Goal: Task Accomplishment & Management: Use online tool/utility

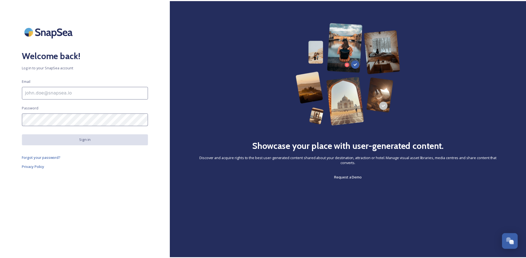
scroll to position [807, 0]
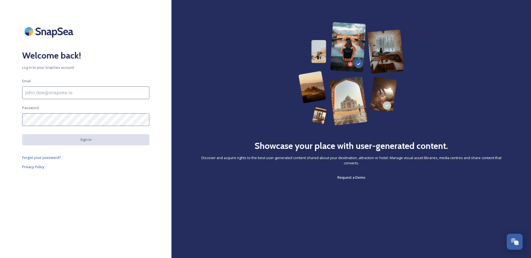
click at [63, 95] on input at bounding box center [85, 92] width 127 height 13
type input "giselle@herrmannglobal.com"
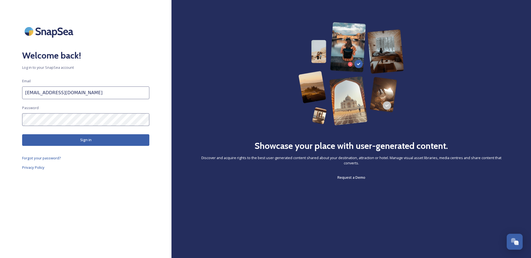
click at [75, 142] on button "Sign in" at bounding box center [85, 139] width 127 height 11
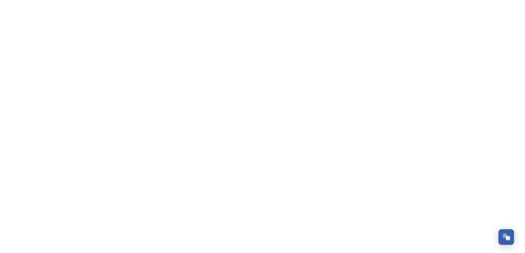
scroll to position [807, 0]
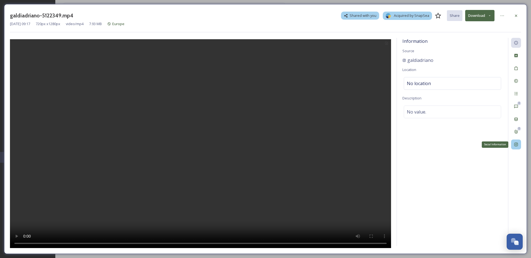
click at [518, 147] on div "Social Information" at bounding box center [516, 145] width 10 height 10
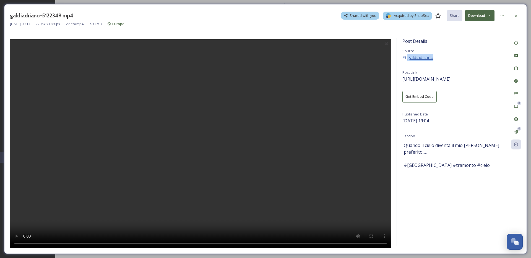
copy div "galdiadriano"
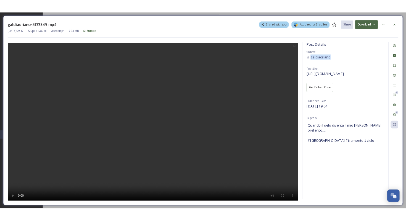
scroll to position [806, 0]
